Goal: Task Accomplishment & Management: Use online tool/utility

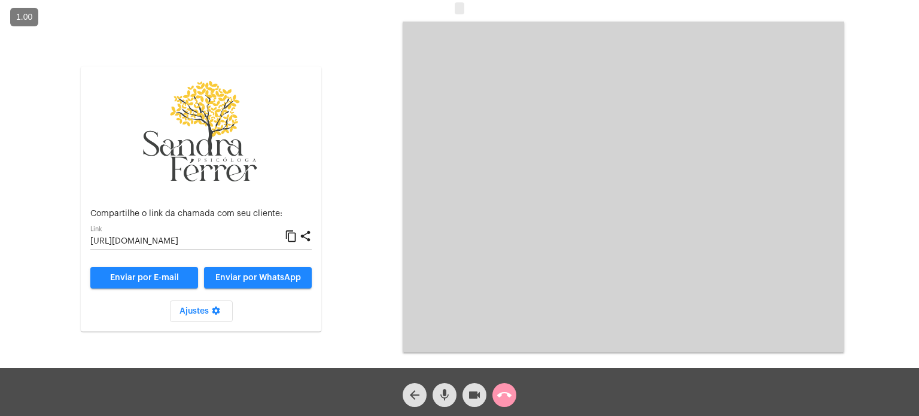
click at [290, 235] on mat-icon "content_copy" at bounding box center [291, 236] width 13 height 14
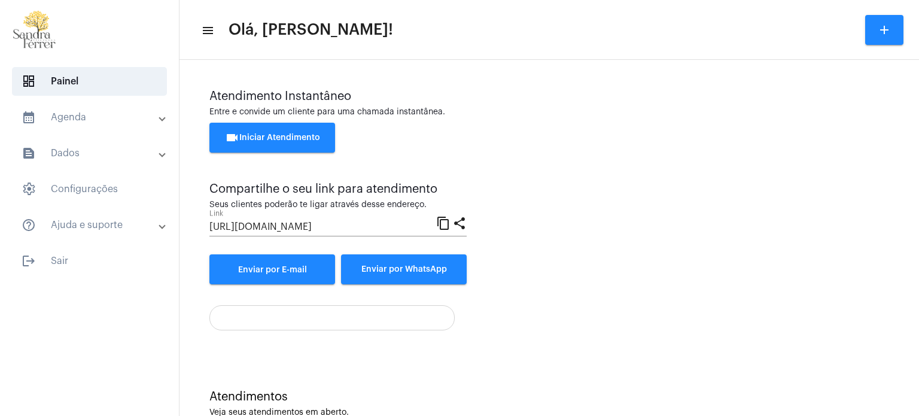
click at [288, 143] on button "videocam Iniciar Atendimento" at bounding box center [272, 138] width 126 height 30
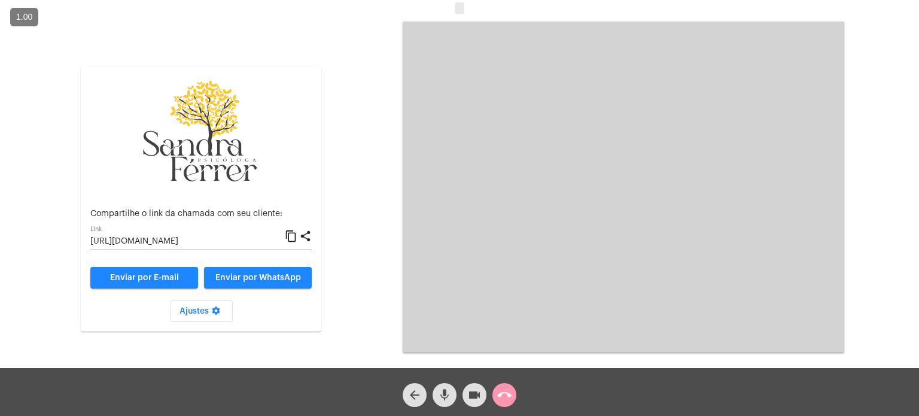
click at [290, 232] on mat-icon "content_copy" at bounding box center [291, 236] width 13 height 14
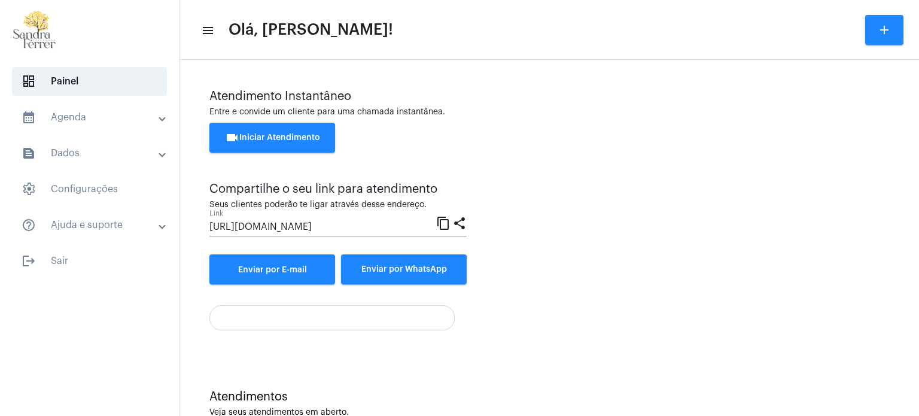
click at [316, 143] on button "videocam Iniciar Atendimento" at bounding box center [272, 138] width 126 height 30
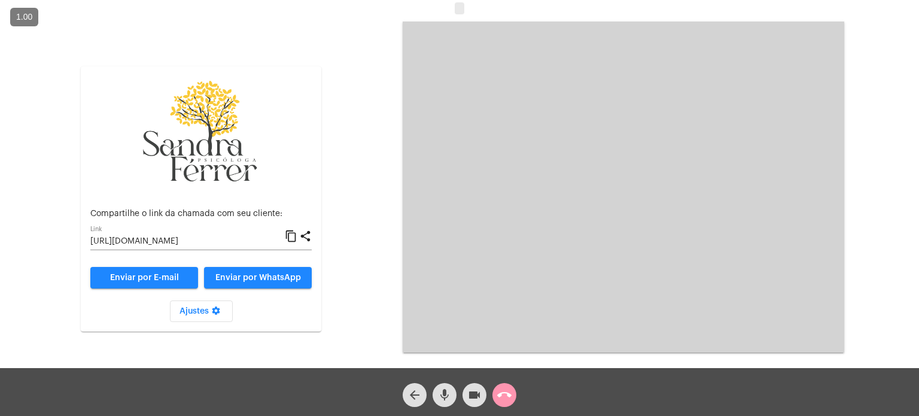
click at [289, 240] on mat-icon "content_copy" at bounding box center [291, 236] width 13 height 14
